Goal: Information Seeking & Learning: Find contact information

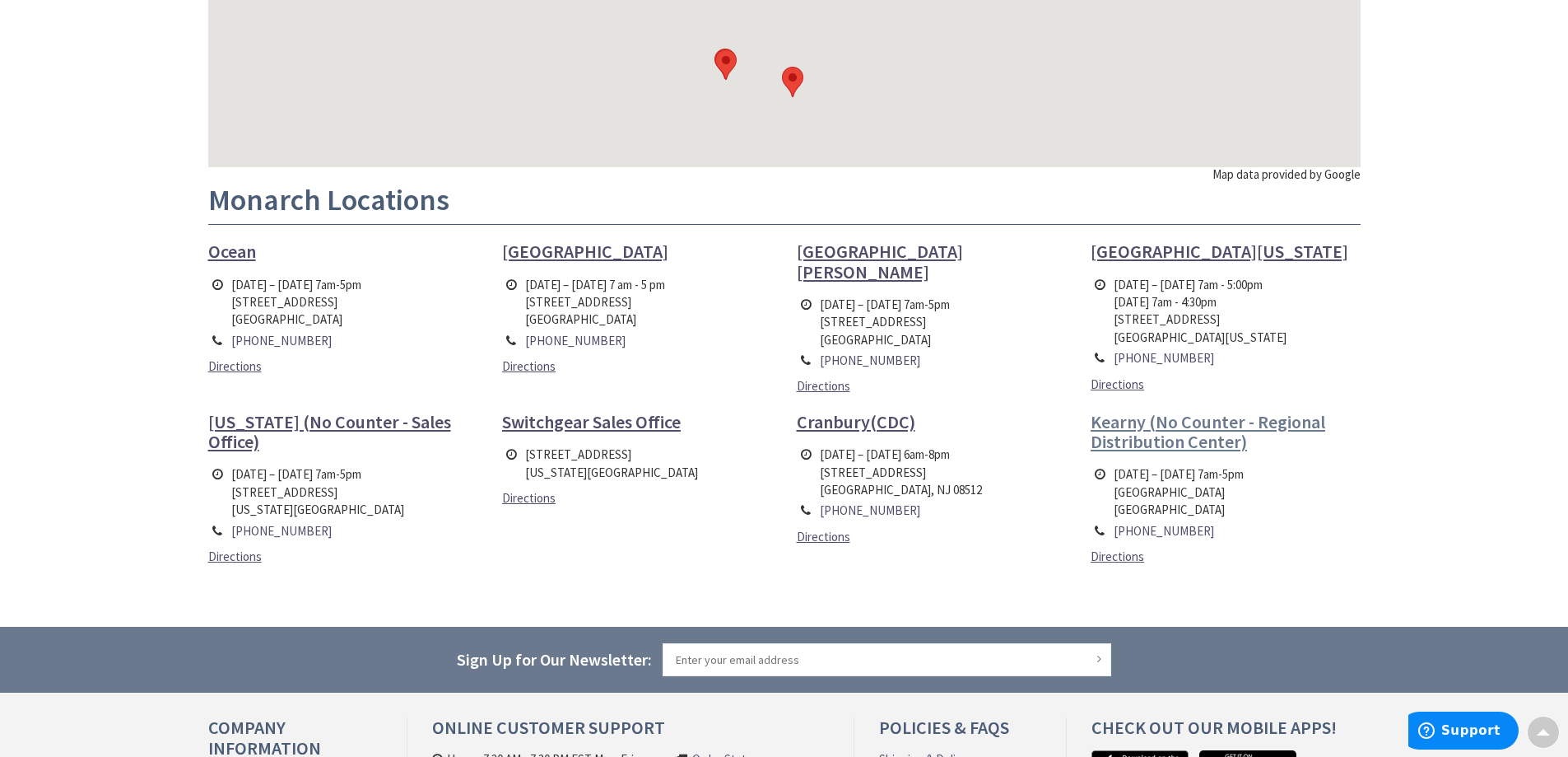
scroll to position [412, 0]
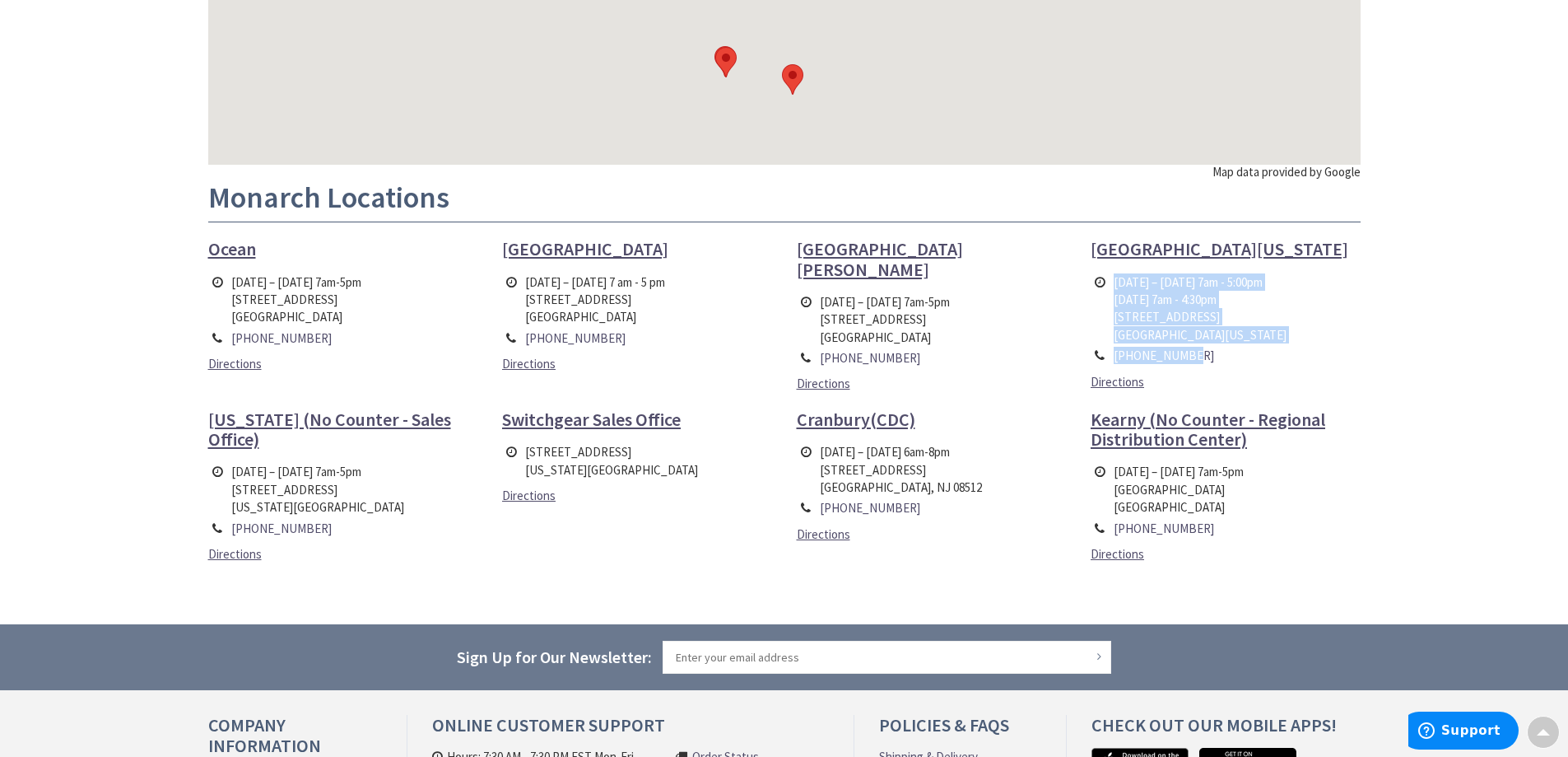
drag, startPoint x: 1252, startPoint y: 354, endPoint x: 1118, endPoint y: 272, distance: 157.1
click at [1118, 272] on tbody "[DATE] – [DATE] 7am - 5:00pm [DATE] 7am - 4:30pm [STREET_ADDRESS][US_STATE] [PH…" at bounding box center [1191, 320] width 200 height 95
copy tbody "[DATE] – [DATE] 7am - 5:00pm [DATE] 7am - 4:30pm [STREET_ADDRESS][US_STATE] [PH…"
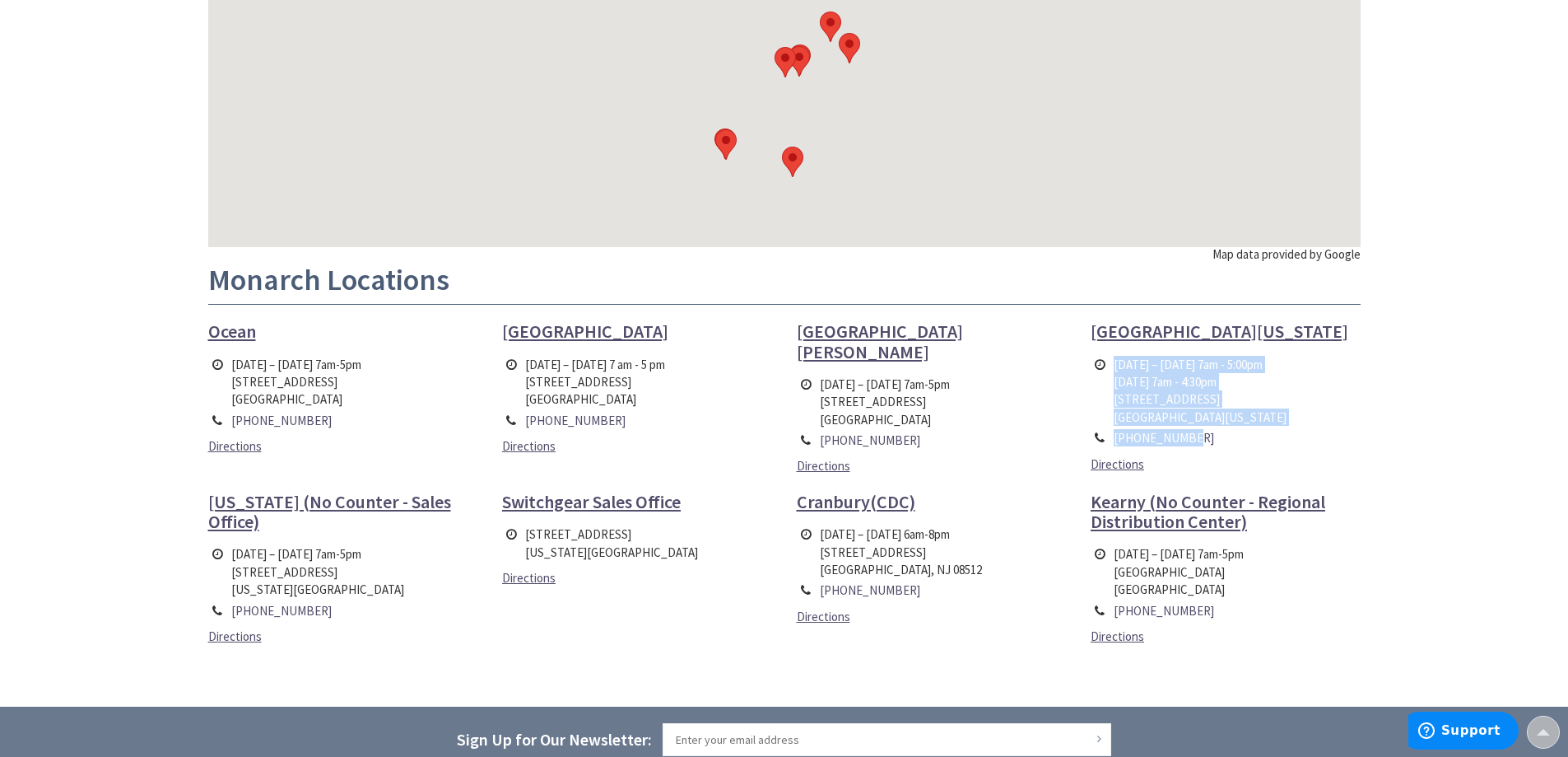
click at [1280, 387] on td "[DATE] – [DATE] 7am - 5:00pm [DATE] 7am - 4:30pm [STREET_ADDRESS][US_STATE]" at bounding box center [1200, 391] width 181 height 74
drag, startPoint x: 1116, startPoint y: 401, endPoint x: 1255, endPoint y: 405, distance: 139.1
click at [1255, 405] on td "[DATE] – [DATE] 7am - 5:00pm [DATE] 7am - 4:30pm [STREET_ADDRESS][US_STATE]" at bounding box center [1200, 391] width 181 height 74
copy td "[STREET_ADDRESS]"
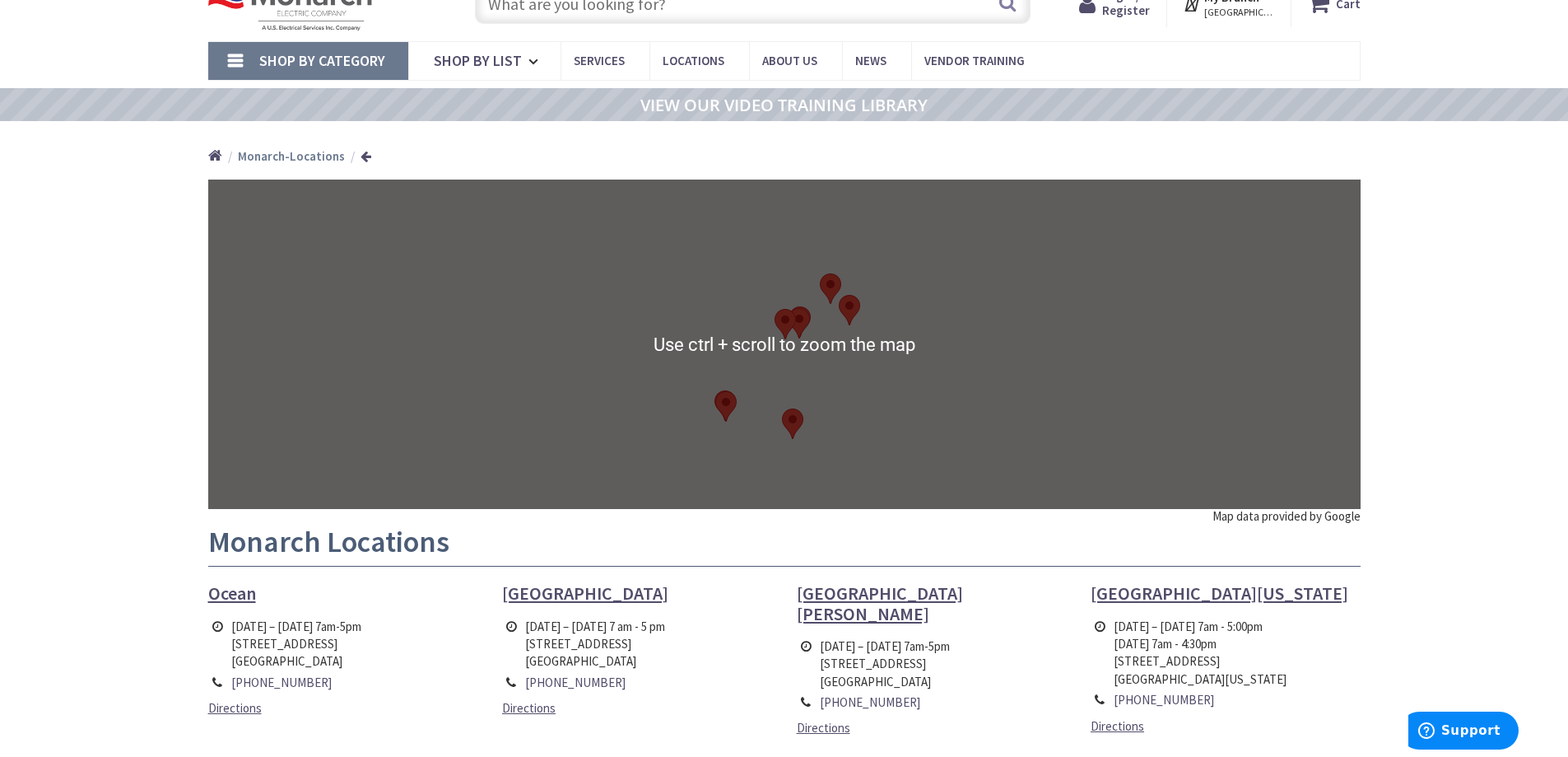
scroll to position [83, 0]
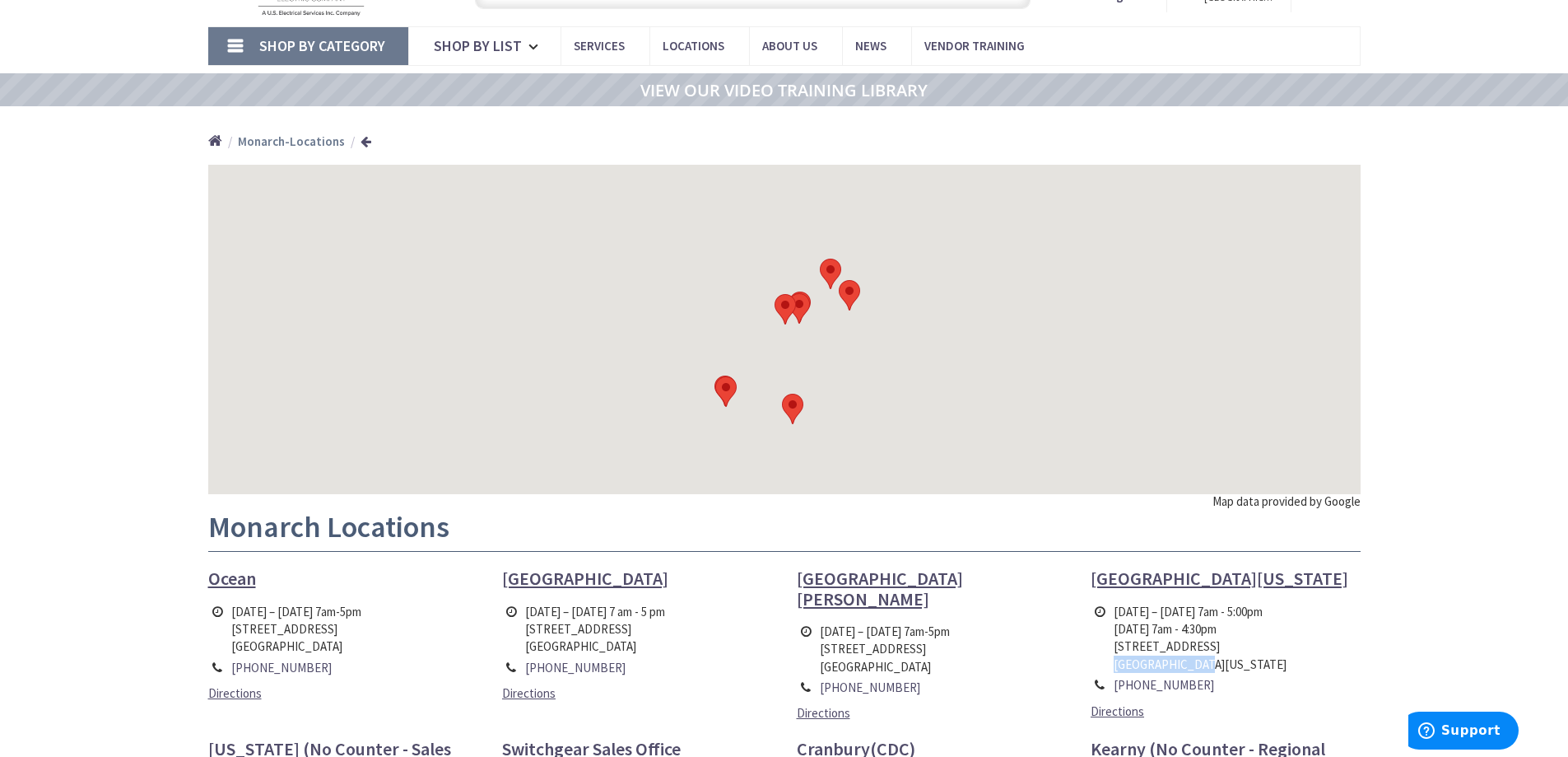
drag, startPoint x: 1198, startPoint y: 665, endPoint x: 1117, endPoint y: 671, distance: 81.2
click at [1117, 671] on td "[DATE] – [DATE] 7am - 5:00pm [DATE] 7am - 4:30pm [STREET_ADDRESS][US_STATE]" at bounding box center [1200, 638] width 181 height 74
copy td "[GEOGRAPHIC_DATA][US_STATE]"
click at [1262, 663] on td "[DATE] – [DATE] 7am - 5:00pm [DATE] 7am - 4:30pm [STREET_ADDRESS][US_STATE]" at bounding box center [1200, 638] width 181 height 74
drag, startPoint x: 1258, startPoint y: 667, endPoint x: 1222, endPoint y: 667, distance: 36.0
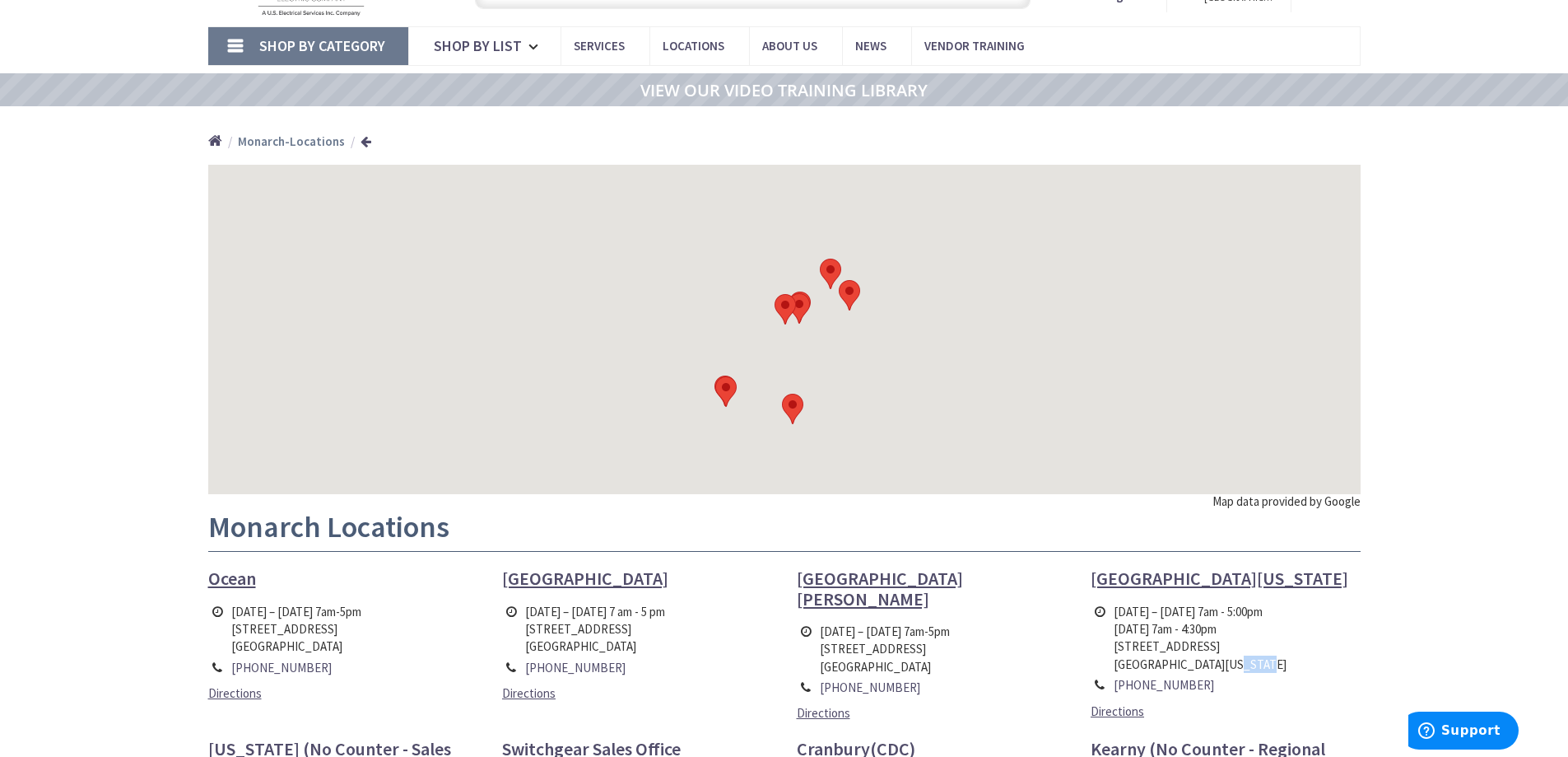
click at [1222, 667] on td "[DATE] – [DATE] 7am - 5:00pm [DATE] 7am - 4:30pm [STREET_ADDRESS][US_STATE]" at bounding box center [1200, 638] width 181 height 74
copy td "11050"
click at [1216, 692] on td "[PHONE_NUMBER]" at bounding box center [1200, 684] width 181 height 20
drag, startPoint x: 1193, startPoint y: 689, endPoint x: 1117, endPoint y: 690, distance: 76.0
click at [1117, 690] on td "[PHONE_NUMBER]" at bounding box center [1200, 684] width 181 height 20
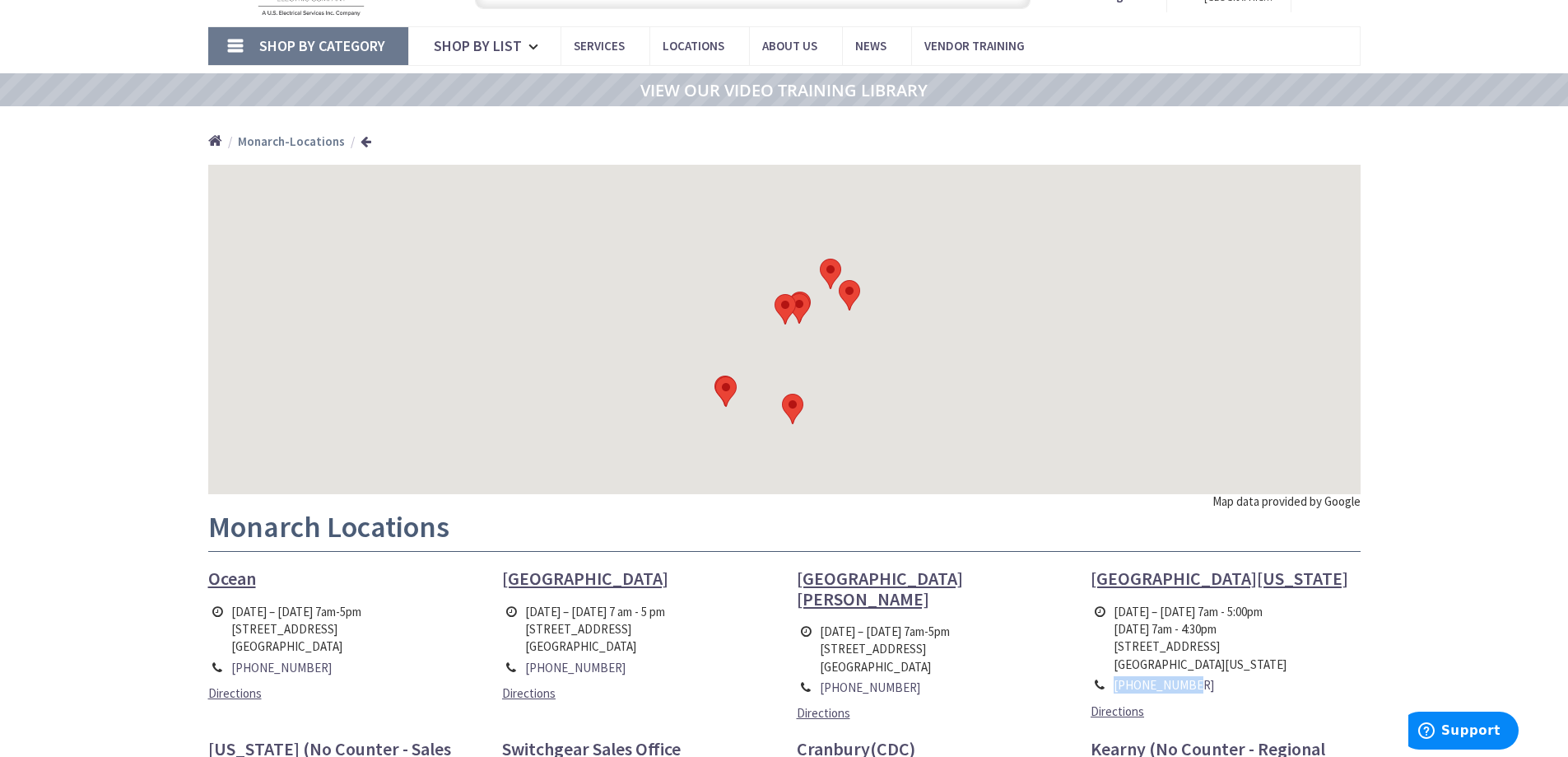
copy link "[PHONE_NUMBER]"
